Goal: Check status: Check status

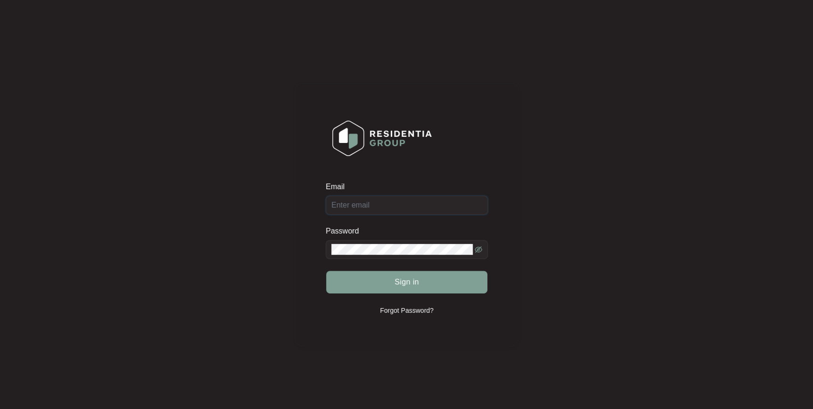
click at [399, 210] on input "Email" at bounding box center [407, 205] width 162 height 19
type input "[EMAIL_ADDRESS][DOMAIN_NAME]"
click at [326, 270] on button "Sign in" at bounding box center [406, 281] width 161 height 23
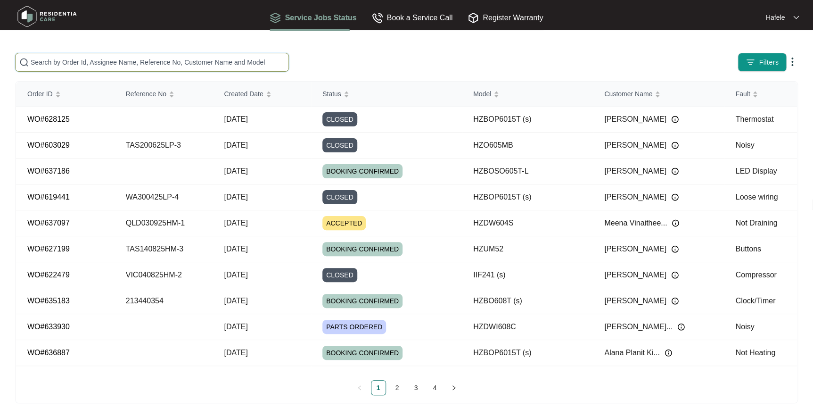
click at [131, 65] on input "text" at bounding box center [158, 62] width 254 height 10
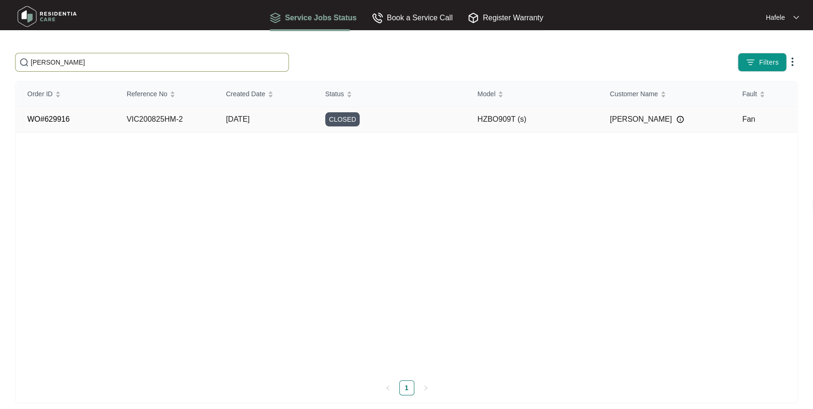
type input "[PERSON_NAME]"
click at [371, 119] on div "CLOSED" at bounding box center [395, 119] width 141 height 14
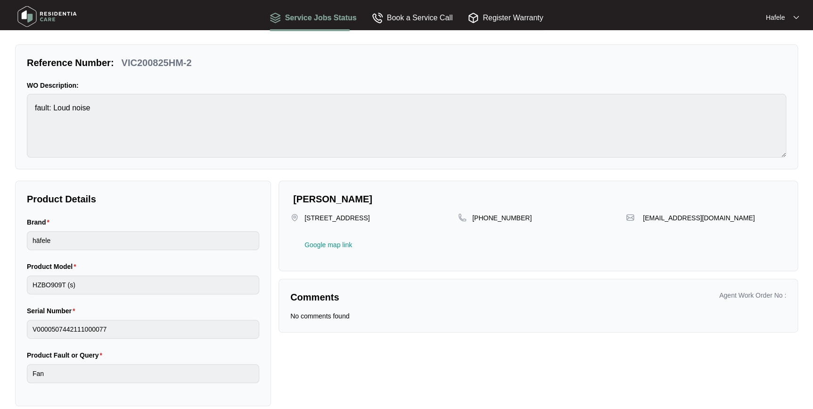
scroll to position [31, 0]
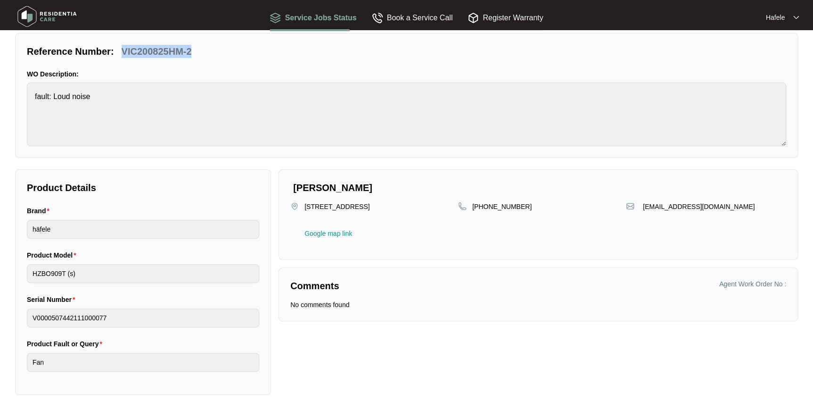
drag, startPoint x: 193, startPoint y: 51, endPoint x: 121, endPoint y: 50, distance: 71.6
click at [121, 50] on div "VIC200825HM-2" at bounding box center [157, 51] width 78 height 13
copy p "VIC200825HM-2"
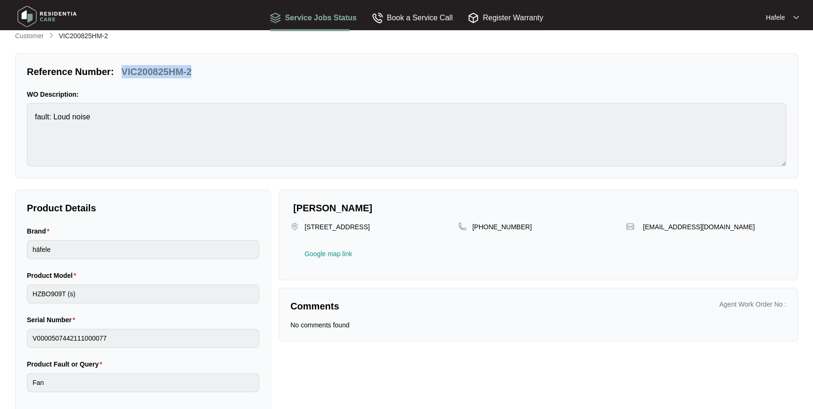
scroll to position [0, 0]
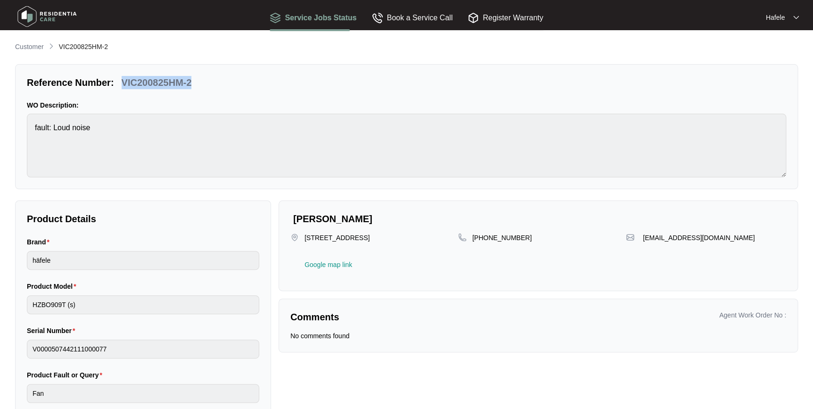
drag, startPoint x: 25, startPoint y: 44, endPoint x: 31, endPoint y: 44, distance: 5.2
click at [25, 44] on p "Customer" at bounding box center [29, 46] width 29 height 9
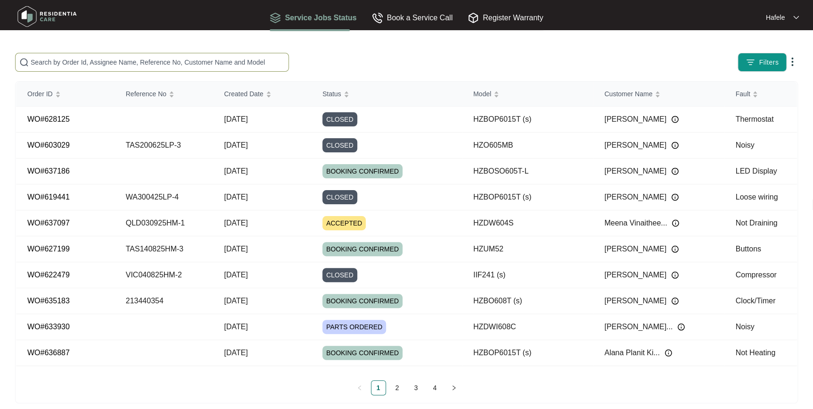
click at [120, 67] on input "text" at bounding box center [158, 62] width 254 height 10
paste input "VIC200825HM-2"
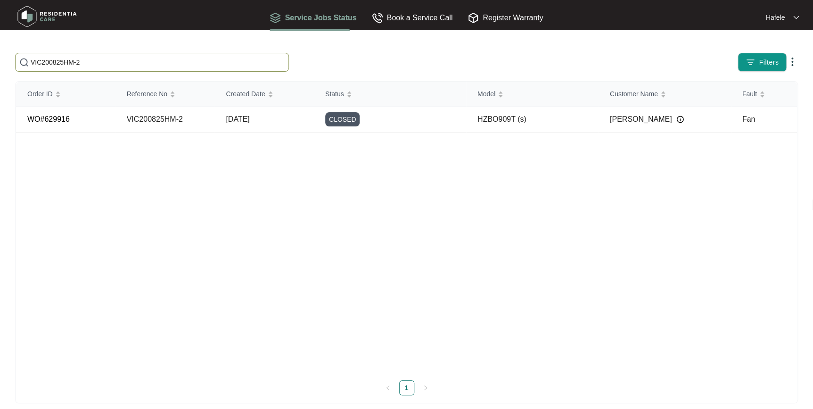
type input "VIC200825HM-2"
click at [483, 124] on td "HZBO909T (s)" at bounding box center [532, 119] width 132 height 26
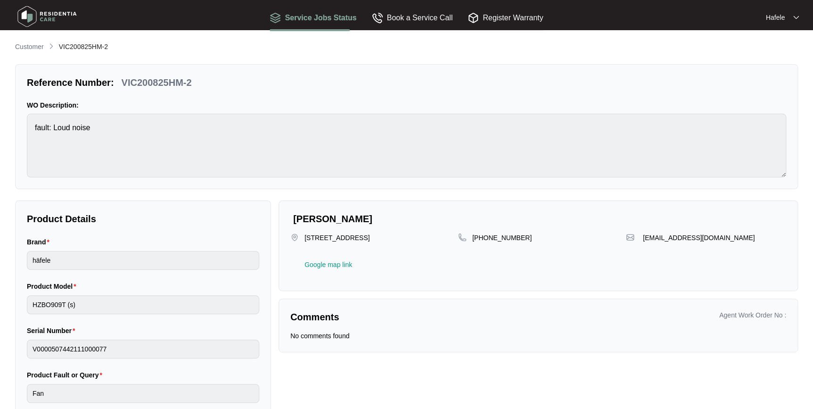
scroll to position [31, 0]
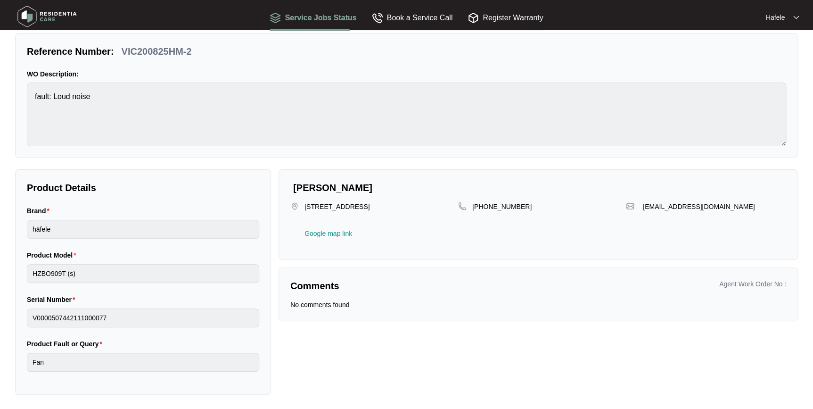
click at [0, 166] on html "Service Jobs Status Book a Service Call Register Warranty Hafele Customer VIC20…" at bounding box center [406, 189] width 813 height 441
click at [16, 302] on div "Product Details Brand häfele Product Model HZBO909T (s) Serial Number V00005074…" at bounding box center [143, 281] width 256 height 225
click at [5, 232] on main "Customer VIC200825HM-2 Reference Number: VIC200825HM-2 WO Description: fault: L…" at bounding box center [406, 189] width 813 height 441
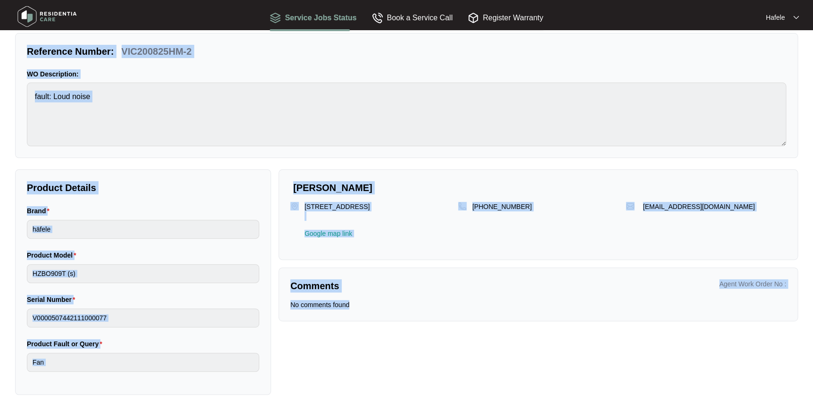
drag, startPoint x: 253, startPoint y: 256, endPoint x: 24, endPoint y: 41, distance: 314.4
click at [24, 41] on div "Customer VIC200825HM-2 Reference Number: VIC200825HM-2 WO Description: fault: L…" at bounding box center [406, 202] width 783 height 384
drag, startPoint x: 5, startPoint y: 42, endPoint x: 457, endPoint y: 356, distance: 550.3
click at [457, 356] on main "Customer VIC200825HM-2 Reference Number: VIC200825HM-2 WO Description: fault: L…" at bounding box center [406, 189] width 813 height 441
click at [457, 356] on div "[PERSON_NAME] [STREET_ADDRESS] Google map link [PHONE_NUMBER] [EMAIL_ADDRESS][D…" at bounding box center [538, 281] width 527 height 225
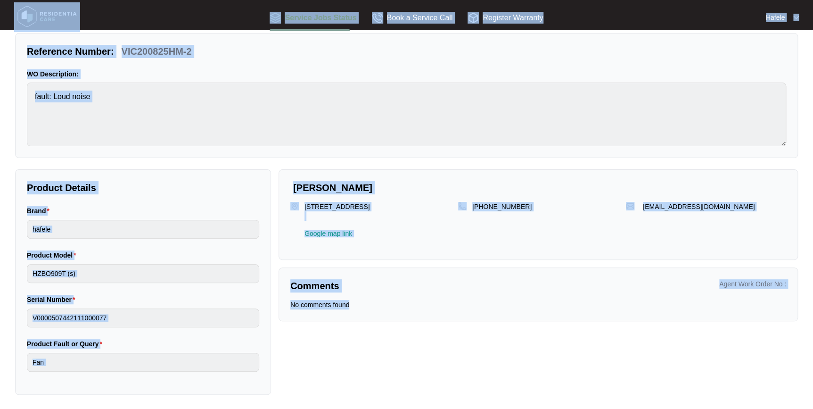
scroll to position [0, 0]
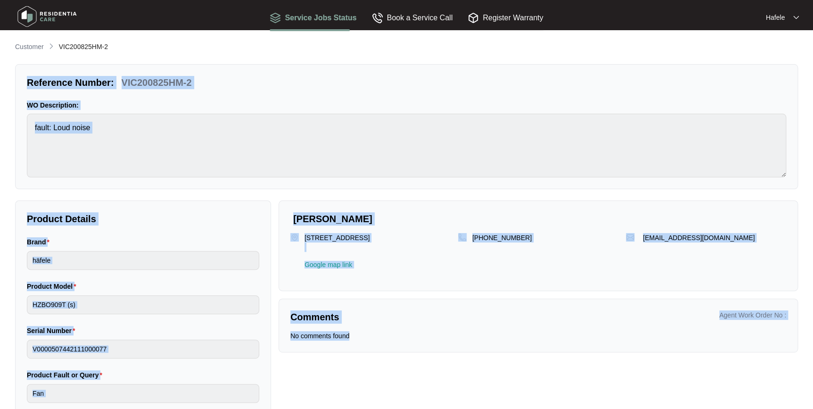
drag, startPoint x: 315, startPoint y: 341, endPoint x: 19, endPoint y: 73, distance: 399.6
click at [19, 73] on div "Customer VIC200825HM-2 Reference Number: VIC200825HM-2 WO Description: fault: L…" at bounding box center [406, 233] width 783 height 384
drag, startPoint x: 19, startPoint y: 73, endPoint x: 24, endPoint y: 75, distance: 5.1
click at [24, 76] on div "Reference Number:" at bounding box center [70, 82] width 95 height 13
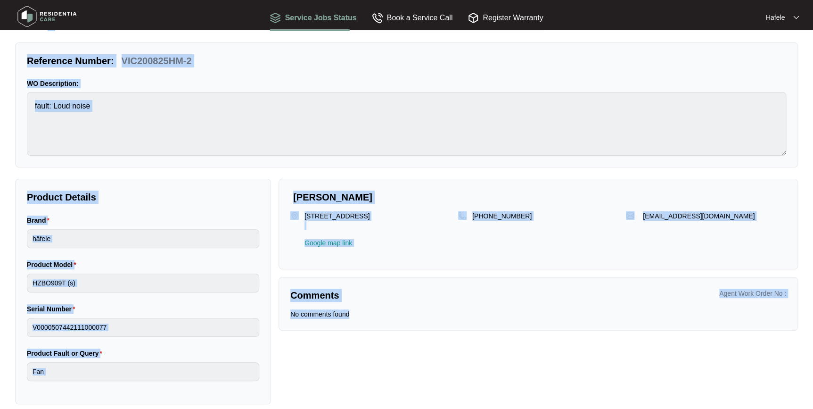
scroll to position [31, 0]
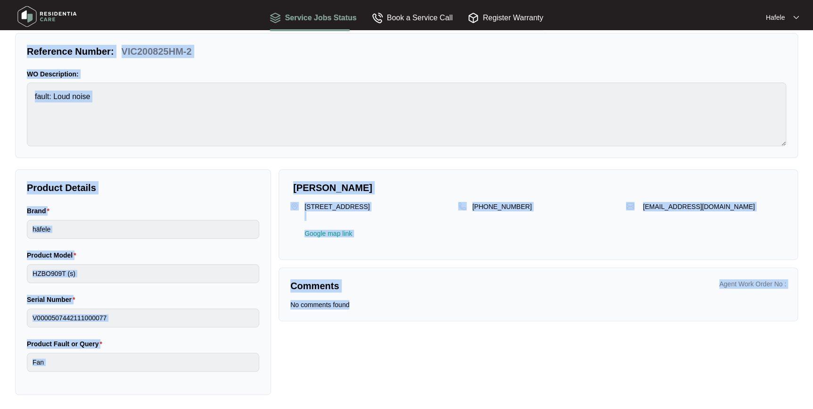
drag, startPoint x: 5, startPoint y: 39, endPoint x: 517, endPoint y: 379, distance: 615.2
click at [517, 379] on main "Customer VIC200825HM-2 Reference Number: VIC200825HM-2 WO Description: fault: L…" at bounding box center [406, 189] width 813 height 441
click at [517, 379] on div "[PERSON_NAME] [STREET_ADDRESS] Google map link [PHONE_NUMBER] [EMAIL_ADDRESS][D…" at bounding box center [538, 281] width 527 height 225
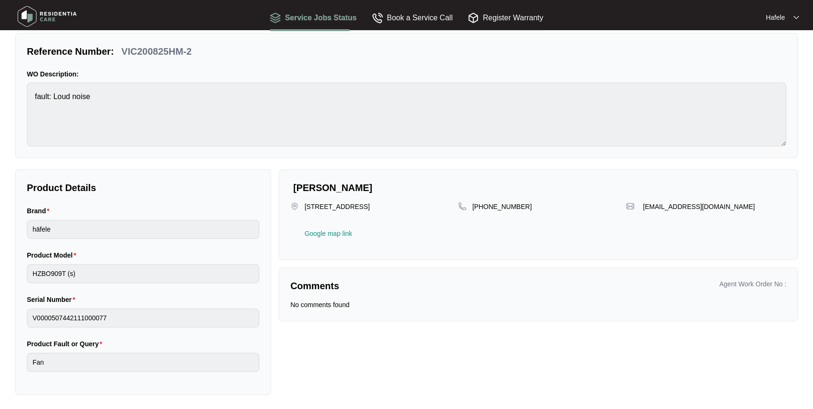
scroll to position [0, 0]
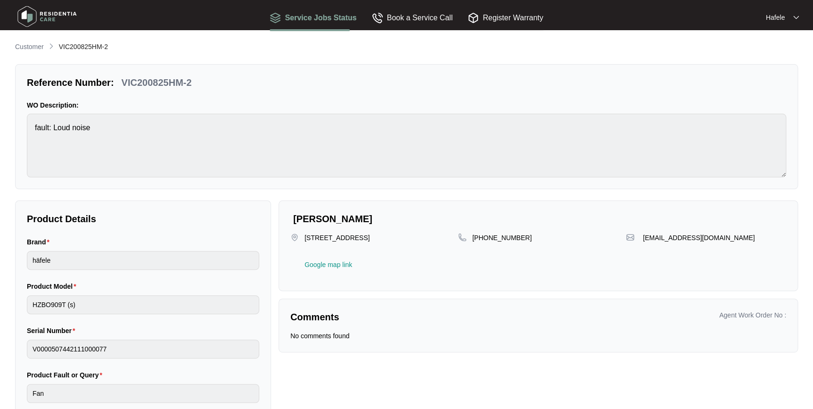
drag, startPoint x: 518, startPoint y: 380, endPoint x: 4, endPoint y: 9, distance: 634.0
click at [4, 9] on body "Service Jobs Status Book a Service Call Register Warranty Hafele Customer VIC20…" at bounding box center [406, 220] width 813 height 441
click at [483, 273] on div "Steven Schwabe 3/44 Tibrockney Street Highett Victoria 3190 Google map link +61…" at bounding box center [537, 245] width 519 height 90
click at [393, 319] on p "Comments" at bounding box center [410, 316] width 241 height 13
click at [385, 334] on div "No comments found" at bounding box center [538, 335] width 496 height 9
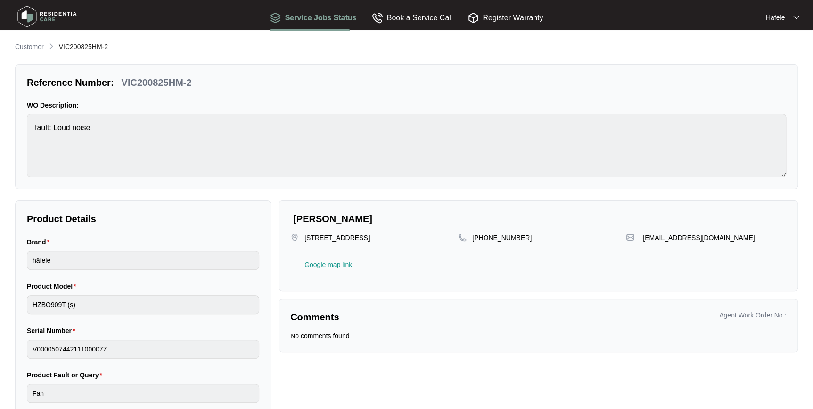
click at [324, 333] on p "No comments found" at bounding box center [319, 335] width 59 height 9
click at [538, 307] on div "Comments Agent Work Order No : No comments found" at bounding box center [537, 325] width 519 height 54
click at [540, 260] on div "[PHONE_NUMBER]" at bounding box center [538, 250] width 168 height 35
click at [474, 230] on div "Steven Schwabe 3/44 Tibrockney Street Highett Victoria 3190 Google map link +61…" at bounding box center [537, 245] width 519 height 90
click at [492, 237] on p "[PHONE_NUMBER]" at bounding box center [501, 237] width 59 height 9
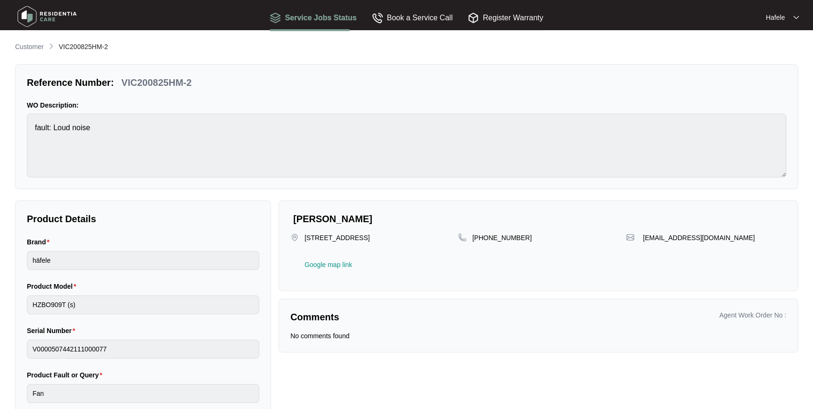
click at [492, 237] on p "[PHONE_NUMBER]" at bounding box center [501, 237] width 59 height 9
click at [457, 349] on div "Comments Agent Work Order No : No comments found" at bounding box center [537, 325] width 519 height 54
click at [109, 86] on p "Reference Number:" at bounding box center [70, 82] width 87 height 13
drag, startPoint x: 121, startPoint y: 80, endPoint x: 134, endPoint y: 87, distance: 14.8
click at [123, 80] on p "VIC200825HM-2" at bounding box center [157, 82] width 70 height 13
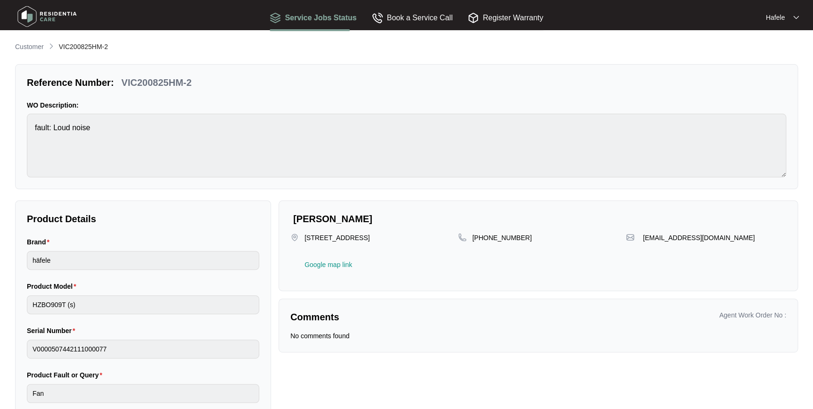
click at [197, 78] on div "Reference Number: VIC200825HM-2" at bounding box center [406, 82] width 767 height 13
click at [191, 78] on div "VIC200825HM-2" at bounding box center [157, 82] width 78 height 13
click at [461, 52] on div "Customer VIC200825HM-2 Reference Number: VIC200825HM-2 WO Description: fault: L…" at bounding box center [406, 233] width 783 height 384
click at [585, 18] on div "Service Jobs Status Book a Service Call Register Warranty" at bounding box center [406, 17] width 389 height 28
click at [510, 201] on div "Steven Schwabe 3/44 Tibrockney Street Highett Victoria 3190 Google map link +61…" at bounding box center [537, 245] width 519 height 90
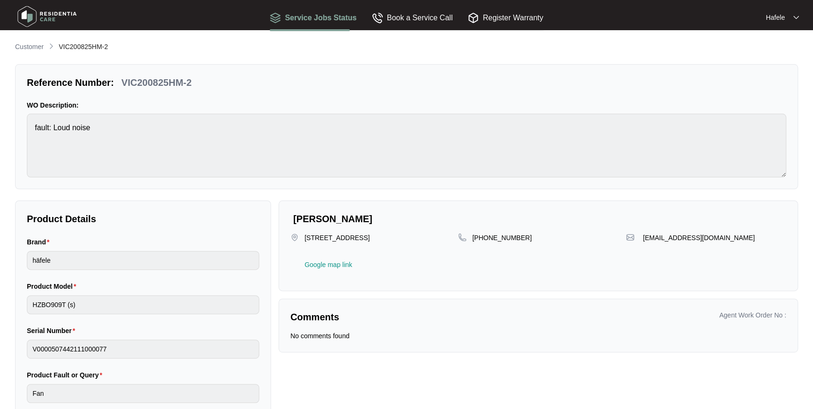
click at [448, 77] on div "Reference Number: VIC200825HM-2" at bounding box center [406, 82] width 767 height 13
click at [441, 28] on div "Book a Service Call" at bounding box center [412, 17] width 81 height 27
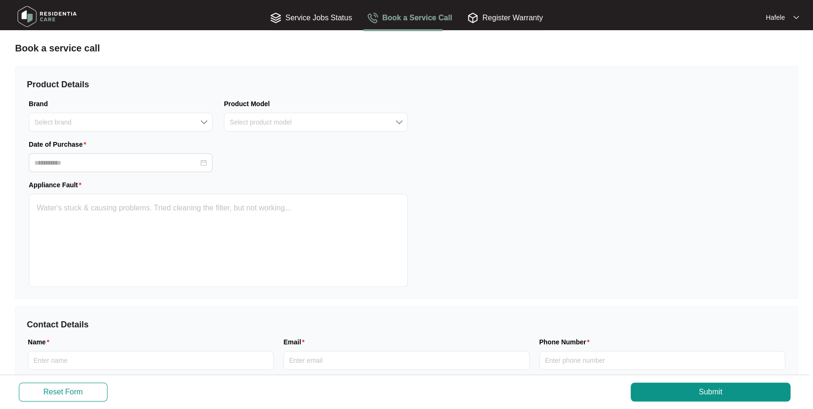
click at [222, 21] on div "Service Jobs Status Book a Service Call Register Warranty" at bounding box center [406, 17] width 389 height 28
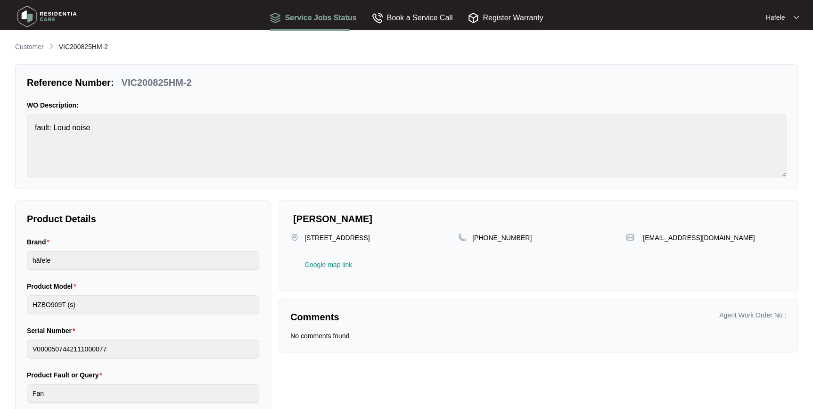
click at [188, 77] on p "VIC200825HM-2" at bounding box center [157, 82] width 70 height 13
drag, startPoint x: 74, startPoint y: 42, endPoint x: 40, endPoint y: 17, distance: 42.4
click at [40, 17] on img at bounding box center [47, 16] width 66 height 28
drag, startPoint x: 40, startPoint y: 17, endPoint x: 89, endPoint y: 45, distance: 55.9
click at [56, 28] on img at bounding box center [47, 16] width 66 height 28
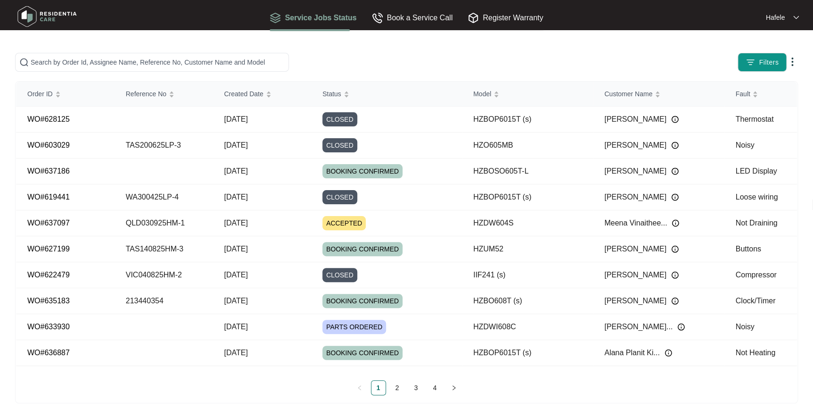
click at [89, 45] on main "Filters Order ID Reference No Created Date Status Model Customer Name Fault WO#…" at bounding box center [406, 209] width 813 height 418
click at [221, 66] on input "text" at bounding box center [158, 62] width 254 height 10
click at [153, 61] on input "text" at bounding box center [158, 62] width 254 height 10
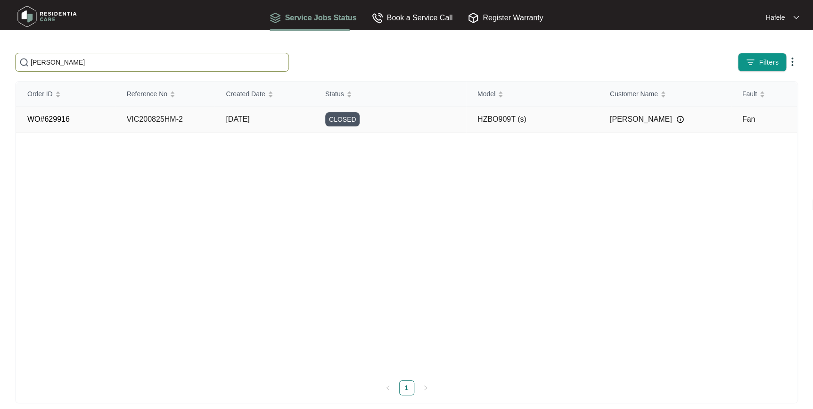
type input "[PERSON_NAME]"
click at [177, 109] on td "VIC200825HM-2" at bounding box center [164, 119] width 99 height 26
